Goal: Task Accomplishment & Management: Use online tool/utility

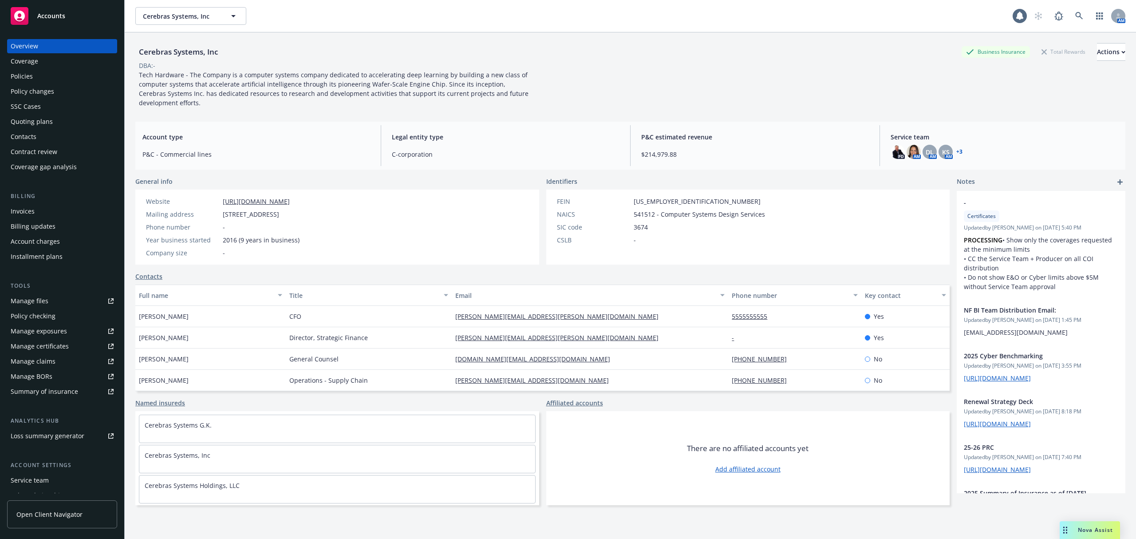
click at [45, 212] on div "Invoices" at bounding box center [62, 211] width 103 height 14
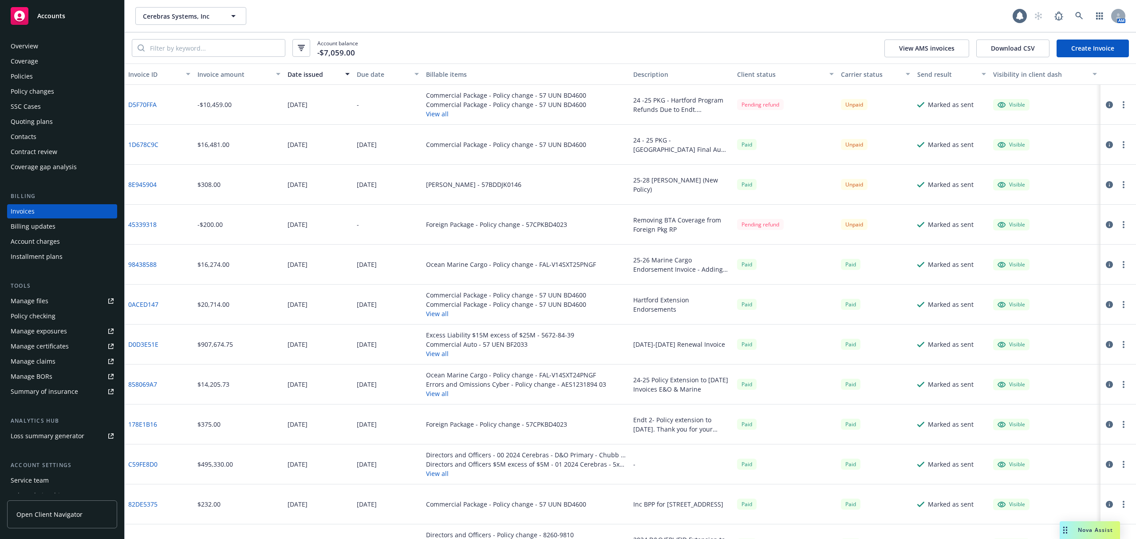
click at [1083, 52] on link "Create Invoice" at bounding box center [1093, 49] width 72 height 18
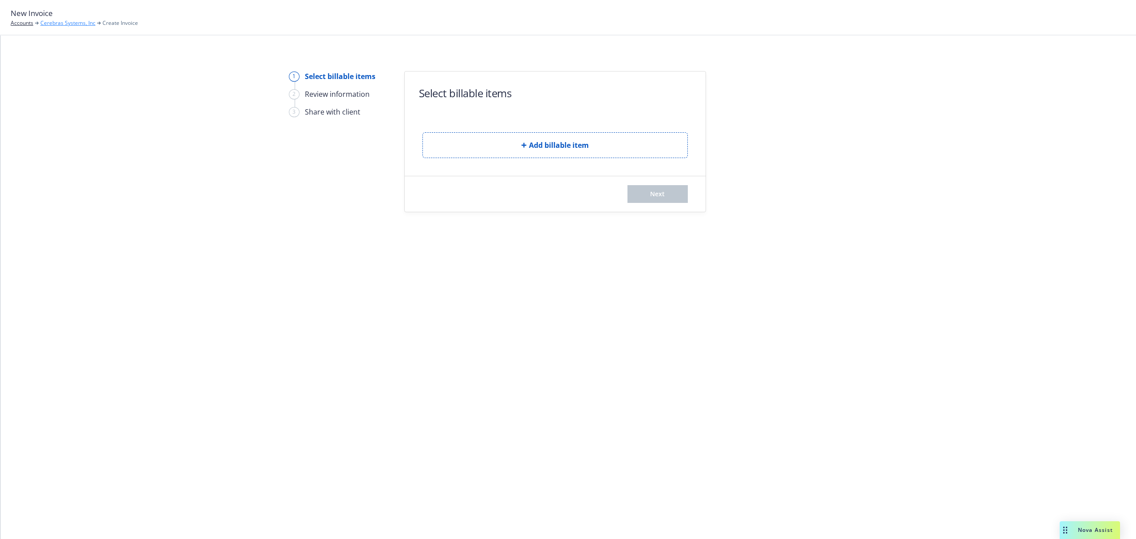
click at [74, 22] on link "Cerebras Systems, Inc" at bounding box center [67, 23] width 55 height 8
